Goal: Understand process/instructions: Learn about a topic

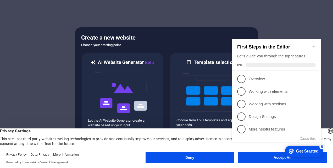
click at [191, 158] on button "Deny" at bounding box center [190, 157] width 88 height 10
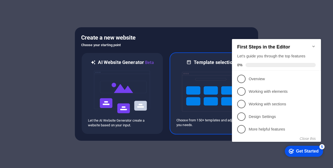
click at [211, 111] on img at bounding box center [211, 91] width 58 height 52
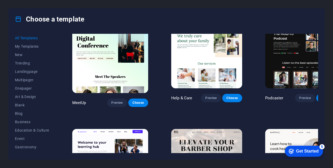
scroll to position [390, 0]
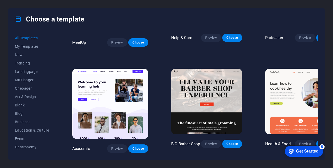
click at [7, 74] on div "Choose a template All Templates My Templates New Trending Landingpage Multipage…" at bounding box center [166, 84] width 333 height 168
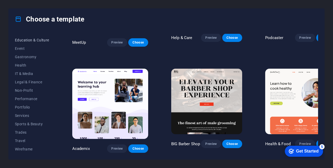
scroll to position [0, 0]
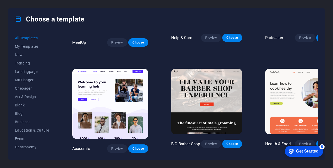
click at [296, 149] on div "Get Started" at bounding box center [307, 151] width 23 height 5
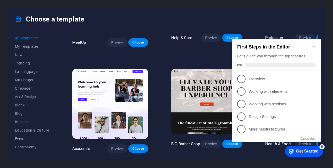
click at [275, 24] on div "Choose a template" at bounding box center [167, 19] width 316 height 21
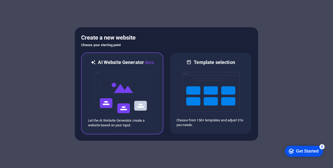
click at [114, 99] on img at bounding box center [122, 92] width 58 height 52
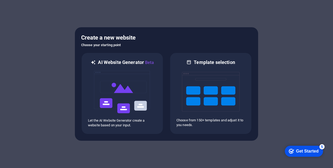
click at [299, 149] on div "Get Started" at bounding box center [307, 151] width 23 height 5
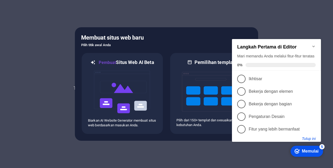
click at [308, 138] on button "Tutup ini" at bounding box center [309, 138] width 14 height 4
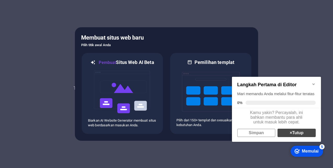
click at [293, 134] on link "× Tutup" at bounding box center [297, 133] width 38 height 8
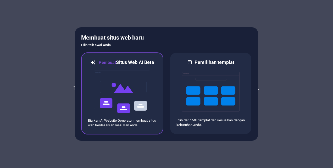
click at [97, 69] on img at bounding box center [122, 92] width 58 height 52
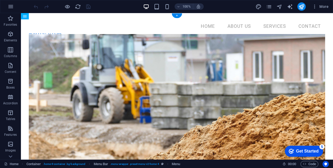
drag, startPoint x: 81, startPoint y: 25, endPoint x: 46, endPoint y: 27, distance: 34.6
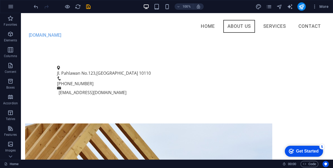
scroll to position [178, 0]
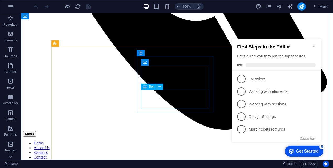
scroll to position [445, 0]
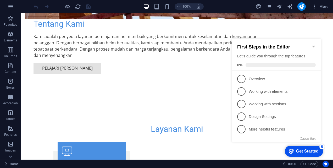
click at [300, 150] on div "Get Started" at bounding box center [307, 151] width 23 height 5
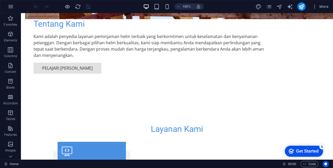
click at [319, 153] on div "Get Started" at bounding box center [307, 151] width 23 height 5
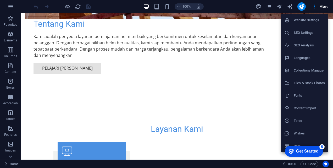
click at [306, 150] on div "Get Started" at bounding box center [307, 151] width 23 height 5
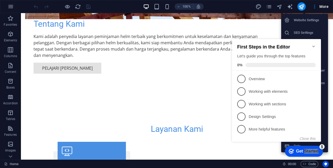
click at [306, 150] on div "Get Started" at bounding box center [307, 151] width 23 height 5
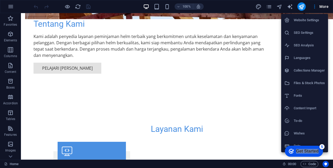
drag, startPoint x: 306, startPoint y: 150, endPoint x: 357, endPoint y: 261, distance: 122.3
click at [319, 153] on div "Get Started" at bounding box center [307, 151] width 23 height 5
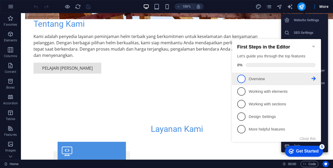
click at [241, 75] on span "1" at bounding box center [241, 79] width 8 height 8
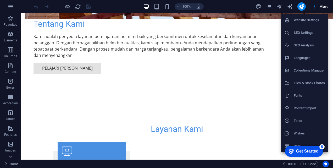
scroll to position [0, 0]
click at [293, 149] on div "checkmark Get Started 5" at bounding box center [304, 150] width 30 height 5
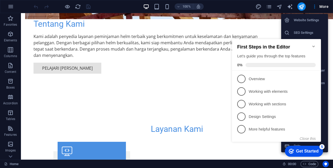
click at [251, 89] on p "Working with elements - incomplete" at bounding box center [280, 91] width 63 height 5
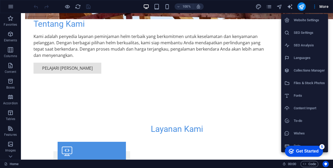
click at [301, 148] on h6 "Data" at bounding box center [309, 146] width 31 height 6
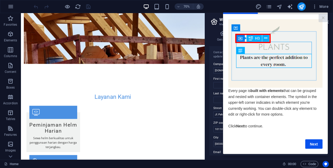
click at [314, 148] on link "Next" at bounding box center [313, 143] width 17 height 9
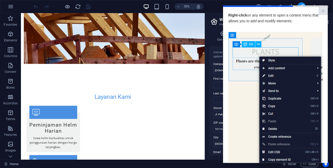
scroll to position [70, 0]
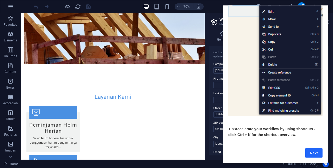
click at [312, 148] on link "Next" at bounding box center [313, 152] width 17 height 9
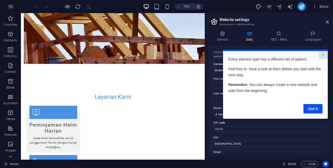
scroll to position [0, 0]
click at [311, 110] on link "Got it" at bounding box center [312, 108] width 19 height 9
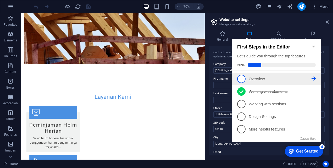
click at [243, 79] on span "1" at bounding box center [241, 79] width 8 height 8
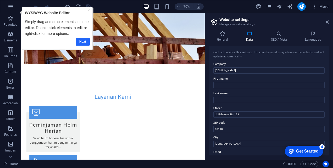
click at [82, 42] on link "Next" at bounding box center [83, 42] width 14 height 8
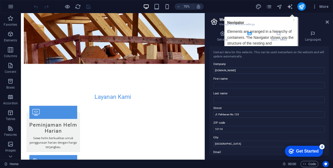
click at [294, 150] on div "checkmark Get Started 4" at bounding box center [304, 150] width 30 height 5
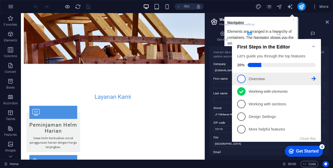
click at [240, 79] on span "1" at bounding box center [241, 79] width 8 height 8
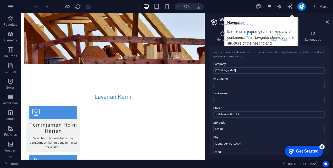
click at [297, 150] on div "Get Started" at bounding box center [307, 151] width 23 height 5
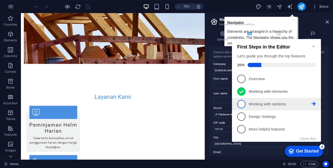
click at [288, 104] on p "Working with sections - incomplete" at bounding box center [280, 103] width 63 height 5
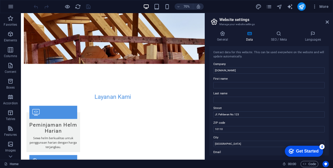
click at [319, 153] on div "Get Started" at bounding box center [307, 151] width 23 height 5
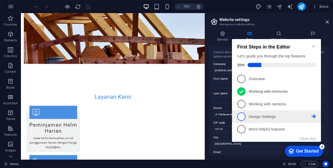
click at [274, 117] on p "Design Settings - incomplete" at bounding box center [280, 116] width 63 height 5
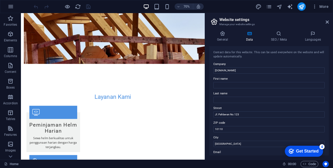
click at [304, 153] on div "Get Started" at bounding box center [307, 151] width 23 height 5
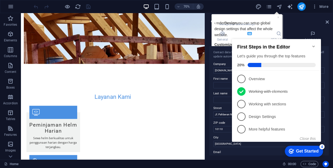
click at [262, 21] on h2 "Website settings" at bounding box center [273, 19] width 109 height 5
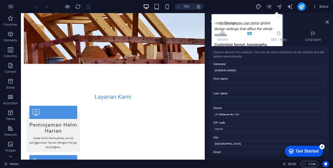
click at [262, 21] on h2 "Website settings" at bounding box center [273, 19] width 109 height 5
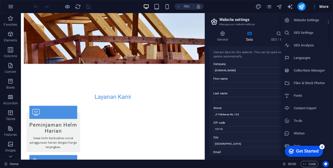
click at [315, 6] on div at bounding box center [166, 84] width 333 height 168
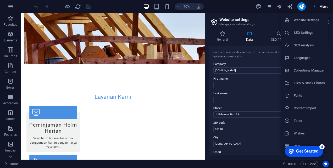
click at [316, 149] on div "Get Started" at bounding box center [307, 151] width 23 height 5
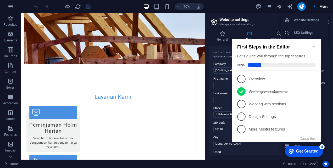
click at [7, 61] on div at bounding box center [166, 84] width 333 height 168
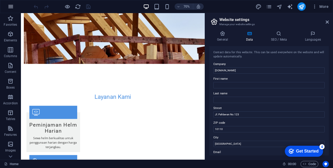
click at [9, 9] on icon "button" at bounding box center [11, 6] width 6 height 6
